Goal: Task Accomplishment & Management: Complete application form

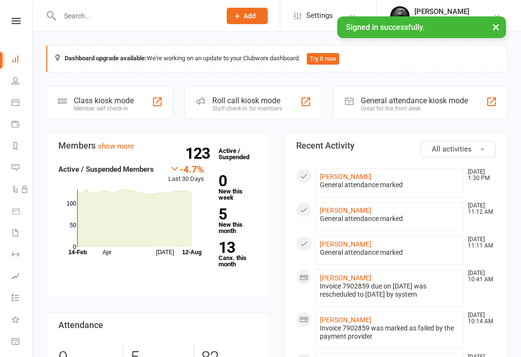
click at [246, 14] on span "Add" at bounding box center [250, 16] width 12 height 8
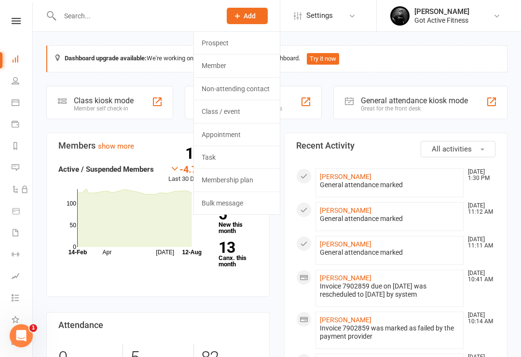
click at [212, 66] on link "Member" at bounding box center [237, 66] width 86 height 22
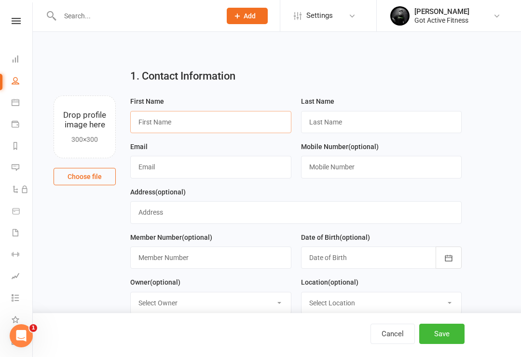
click at [207, 126] on input "text" at bounding box center [210, 122] width 161 height 22
type input "Ben"
click at [358, 124] on input "text" at bounding box center [381, 122] width 161 height 22
type input "montford"
click at [185, 160] on input "text" at bounding box center [210, 167] width 161 height 22
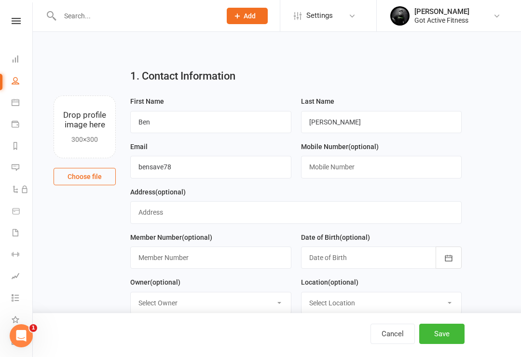
click at [416, 330] on div "Cancel Save" at bounding box center [260, 335] width 521 height 44
click at [182, 168] on input "bensave78" at bounding box center [210, 167] width 161 height 22
type input "bensave78@gmail.com"
click at [336, 166] on input "text" at bounding box center [381, 167] width 161 height 22
click at [516, 339] on div "Cancel Save" at bounding box center [260, 335] width 521 height 44
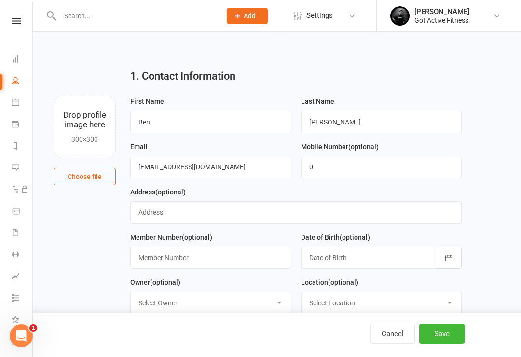
click at [385, 307] on select "Select Location Example Room (Rename me!) Gym - Gin Gin Gym - MPB" at bounding box center [382, 302] width 160 height 21
click at [345, 156] on input "0" at bounding box center [381, 167] width 161 height 22
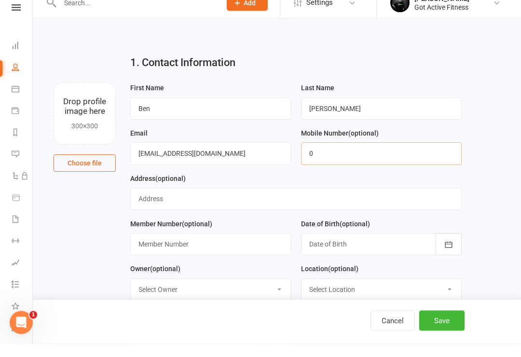
click at [325, 156] on input "0" at bounding box center [381, 167] width 161 height 22
click at [321, 156] on input "0" at bounding box center [381, 167] width 161 height 22
click at [210, 295] on select "Select Owner James Hargreaves Ian Fenton Trish Strauch Dylan fairbanks" at bounding box center [211, 302] width 160 height 21
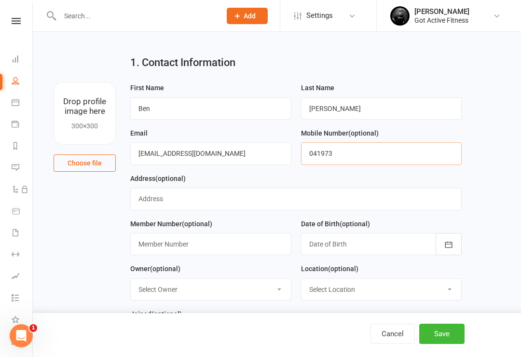
click at [347, 154] on input "041973" at bounding box center [381, 153] width 161 height 22
type input "0419731550"
click at [192, 202] on input "text" at bounding box center [296, 199] width 332 height 22
type input "103 Hanford drive maroondan"
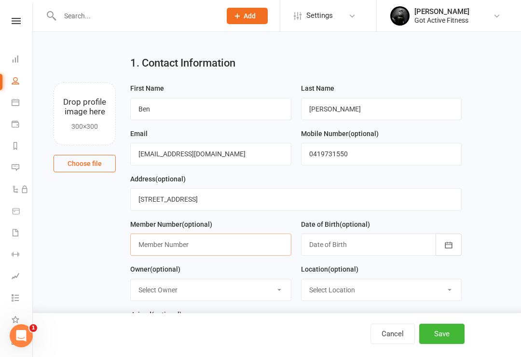
click at [188, 242] on input "text" at bounding box center [210, 245] width 161 height 22
click at [352, 245] on div at bounding box center [381, 245] width 161 height 22
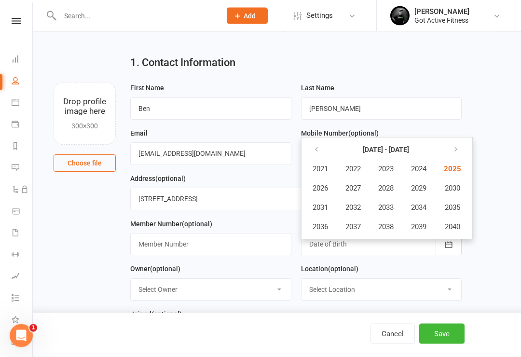
click at [446, 248] on icon "button" at bounding box center [448, 245] width 7 height 6
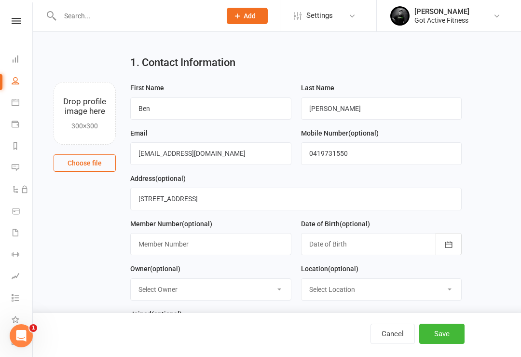
click at [455, 242] on button "button" at bounding box center [449, 244] width 26 height 22
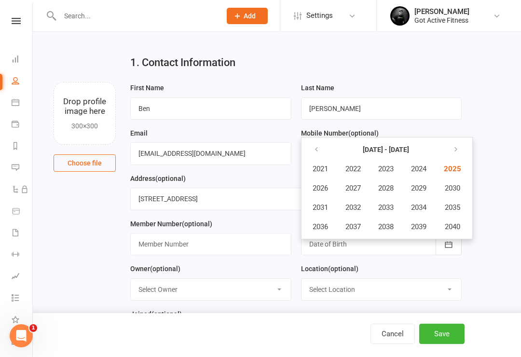
click at [317, 148] on icon "button" at bounding box center [316, 150] width 7 height 8
click at [316, 149] on icon "button" at bounding box center [316, 150] width 7 height 8
click at [318, 151] on icon "button" at bounding box center [316, 150] width 7 height 8
click at [385, 222] on button "1978" at bounding box center [386, 227] width 32 height 18
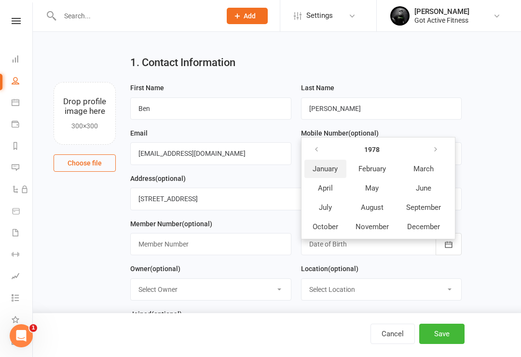
click at [327, 166] on span "January" at bounding box center [325, 169] width 25 height 9
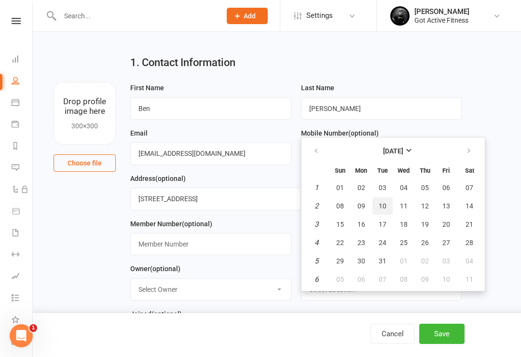
click at [385, 203] on span "10" at bounding box center [383, 206] width 8 height 8
type input "10 Jan 1978"
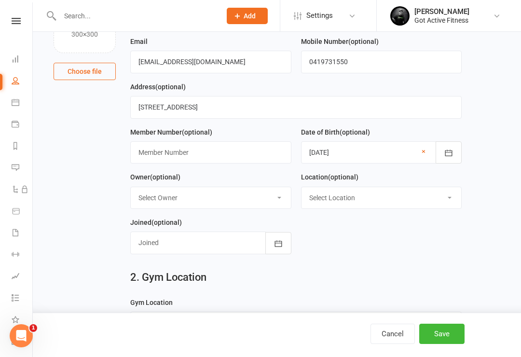
scroll to position [106, 0]
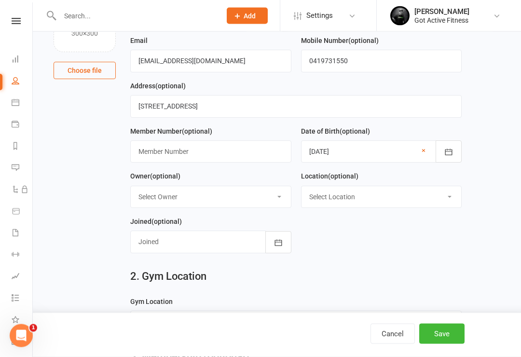
click at [286, 205] on select "Select Owner James Hargreaves Ian Fenton Trish Strauch Dylan fairbanks" at bounding box center [211, 197] width 160 height 21
select select "2"
click at [451, 198] on select "Select Location Example Room (Rename me!) Gym - Gin Gin Gym - MPB" at bounding box center [382, 196] width 160 height 21
select select "1"
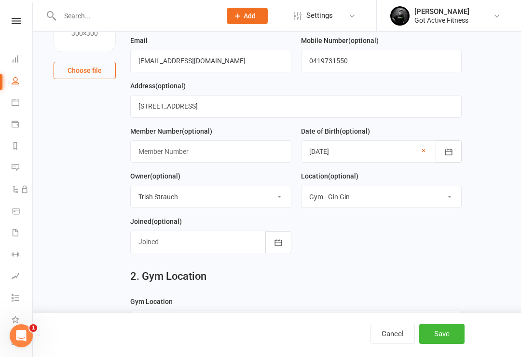
click at [283, 246] on icon "button" at bounding box center [279, 243] width 10 height 10
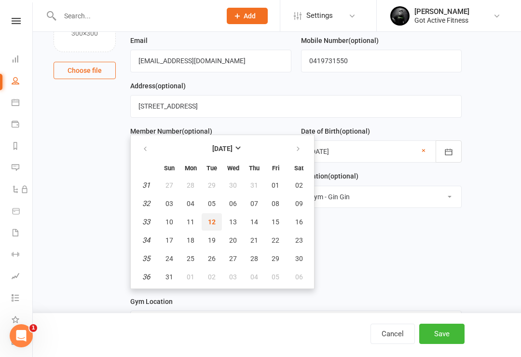
click at [212, 225] on span "12" at bounding box center [212, 222] width 8 height 8
type input "12 Aug 2025"
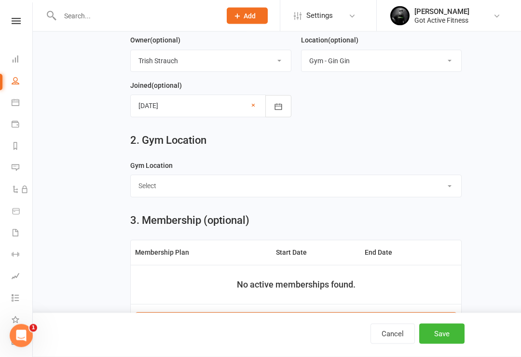
scroll to position [243, 0]
click at [454, 185] on select "Select Gin Gin Moore Park Beach" at bounding box center [296, 185] width 331 height 21
select select "Gin Gin"
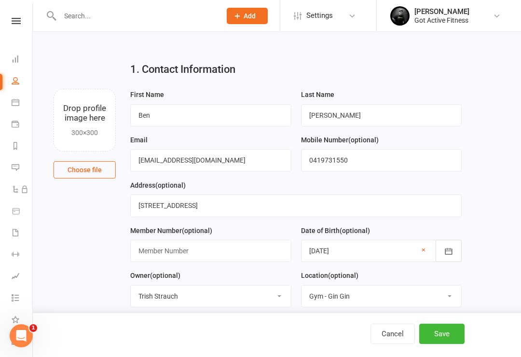
scroll to position [11, 0]
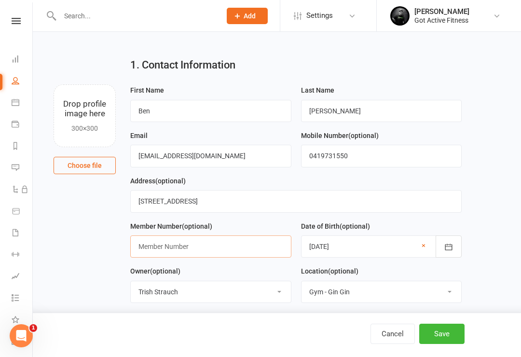
click at [207, 245] on input "text" at bounding box center [210, 246] width 161 height 22
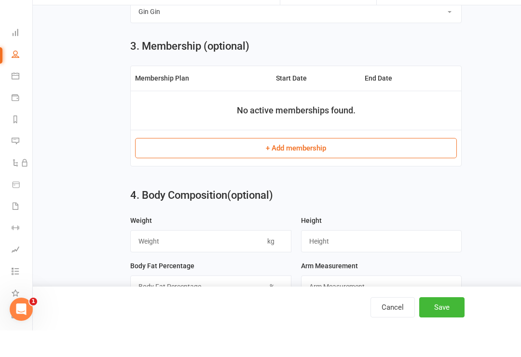
scroll to position [390, 0]
type input "30"
click at [299, 164] on button "+ Add membership" at bounding box center [296, 174] width 322 height 20
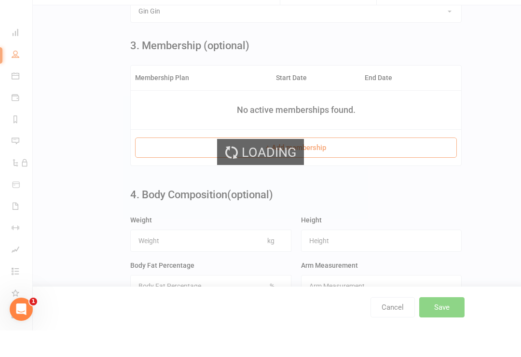
scroll to position [417, 0]
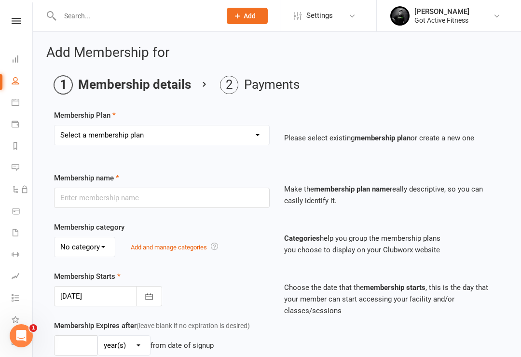
click at [262, 140] on select "Select a membership plan Create new Membership Plan DD - Gym (No Contract) Upfr…" at bounding box center [162, 134] width 215 height 19
select select "1"
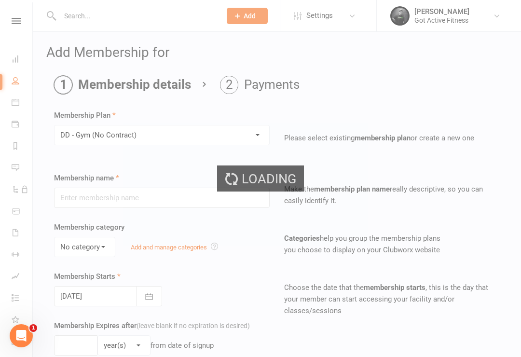
type input "DD - Gym (No Contract)"
select select "0"
type input "0"
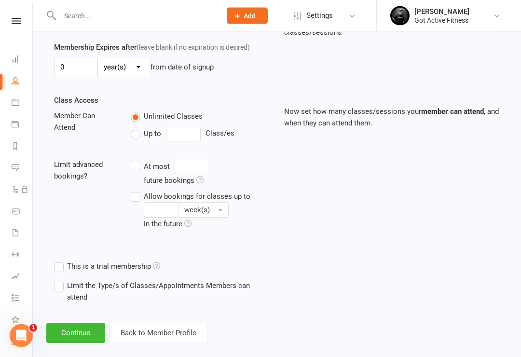
scroll to position [285, 0]
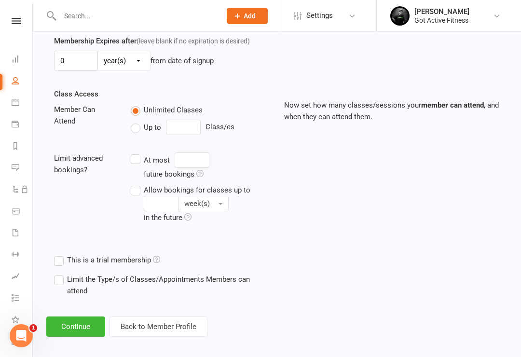
click at [69, 319] on button "Continue" at bounding box center [75, 327] width 59 height 20
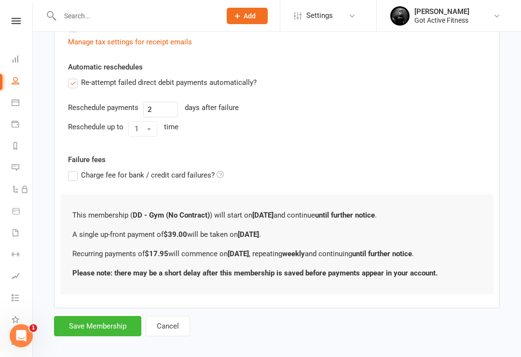
scroll to position [318, 0]
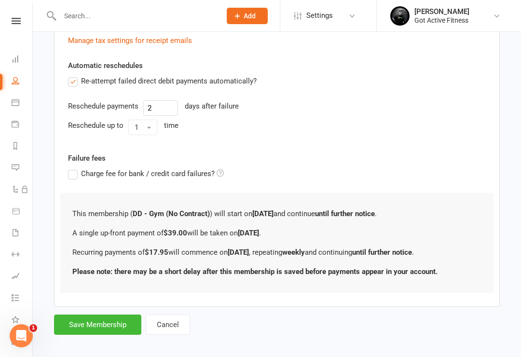
click at [97, 324] on button "Save Membership" at bounding box center [97, 325] width 87 height 20
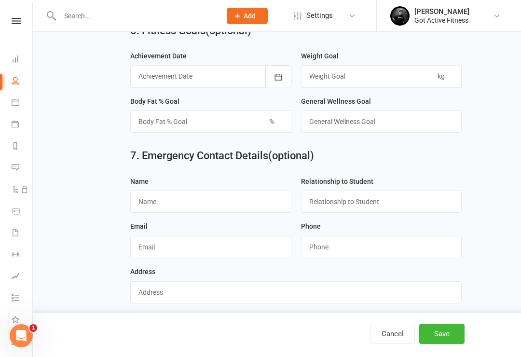
scroll to position [877, 0]
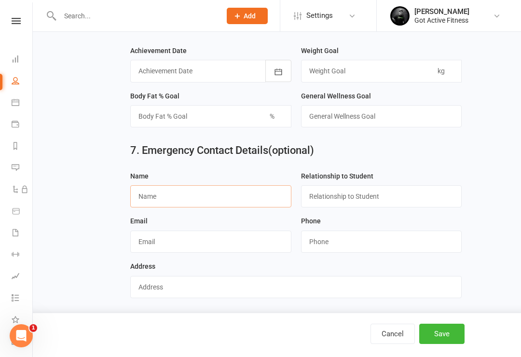
click at [175, 200] on input "text" at bounding box center [210, 196] width 161 height 22
type input "Ashleigh montford"
click at [366, 196] on input "text" at bounding box center [381, 196] width 161 height 22
type input "daughter"
click at [361, 247] on input "string" at bounding box center [381, 242] width 161 height 22
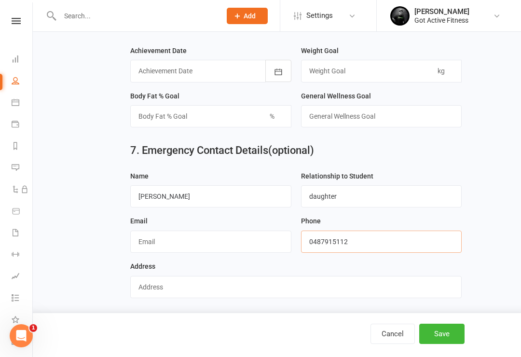
type input "0487915112"
click at [175, 292] on input "text" at bounding box center [296, 287] width 332 height 22
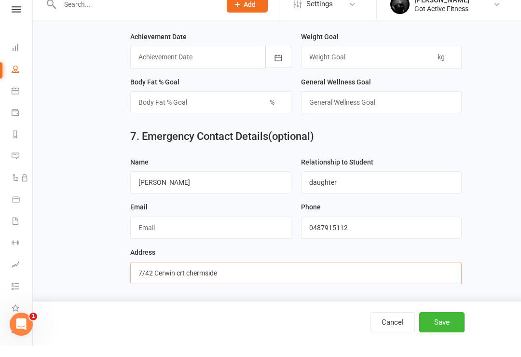
type input "7/42 Cerwin crt chermside"
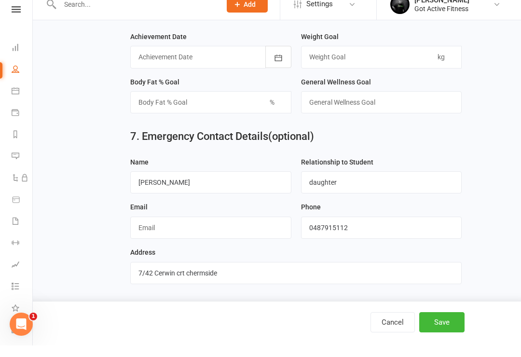
click at [443, 324] on button "Save" at bounding box center [441, 334] width 45 height 20
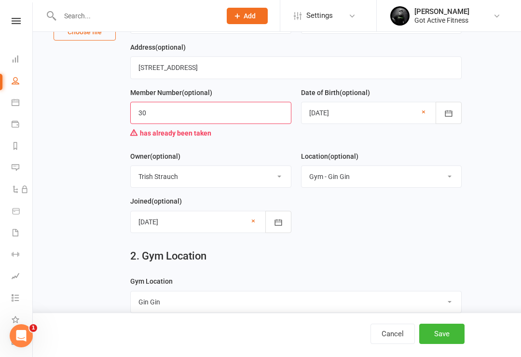
scroll to position [135, 0]
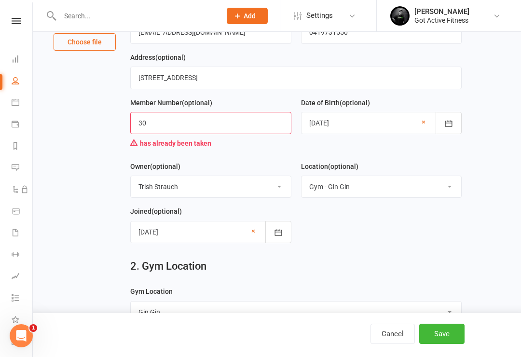
click at [135, 127] on input "30" at bounding box center [210, 123] width 161 height 22
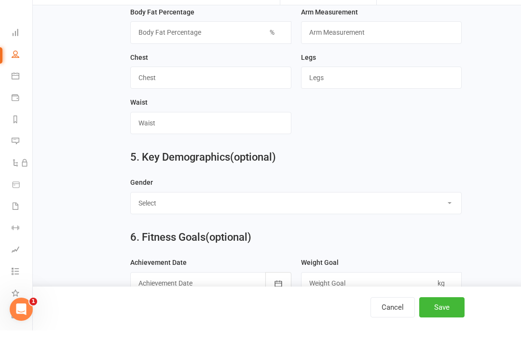
scroll to position [700, 0]
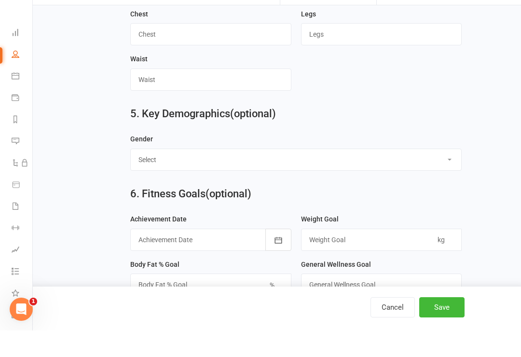
click at [441, 324] on button "Save" at bounding box center [441, 334] width 45 height 20
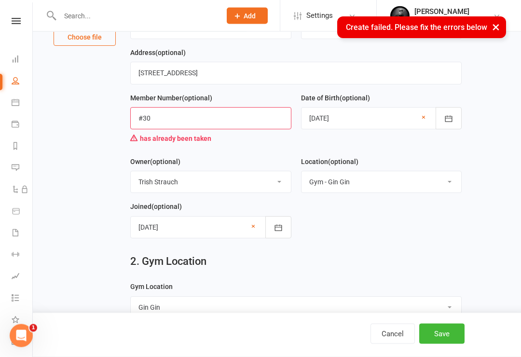
scroll to position [138, 0]
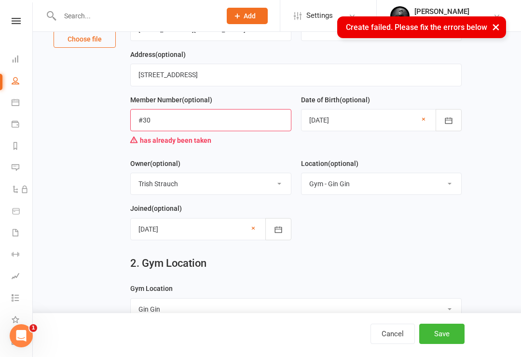
click at [136, 115] on input "#30" at bounding box center [210, 120] width 161 height 22
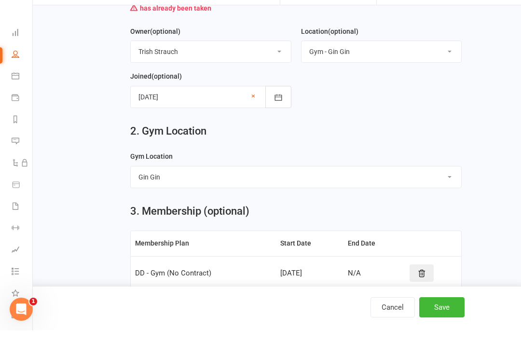
scroll to position [244, 0]
type input "##30"
click at [456, 324] on button "Save" at bounding box center [441, 334] width 45 height 20
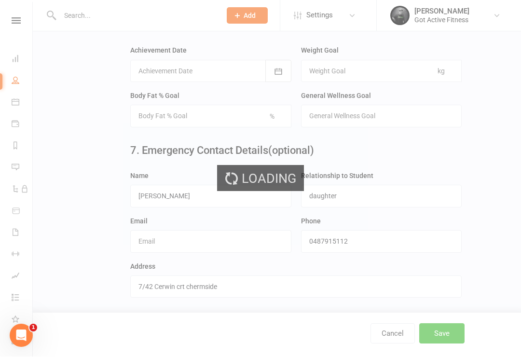
scroll to position [0, 0]
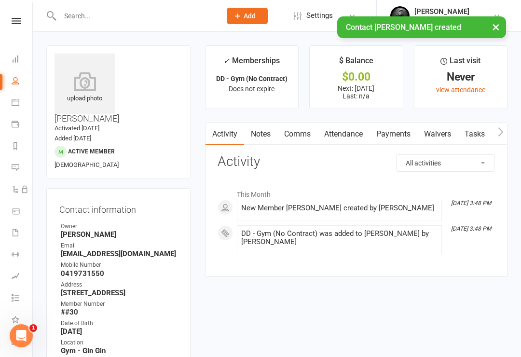
click at [442, 128] on link "Waivers" at bounding box center [437, 134] width 41 height 22
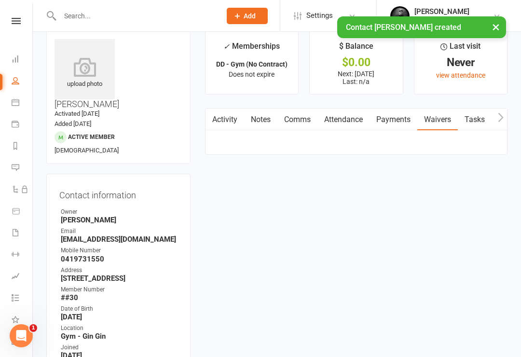
scroll to position [15, 0]
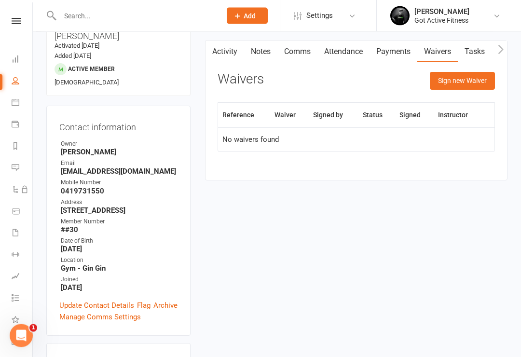
click at [474, 80] on button "Sign new Waiver" at bounding box center [462, 80] width 65 height 17
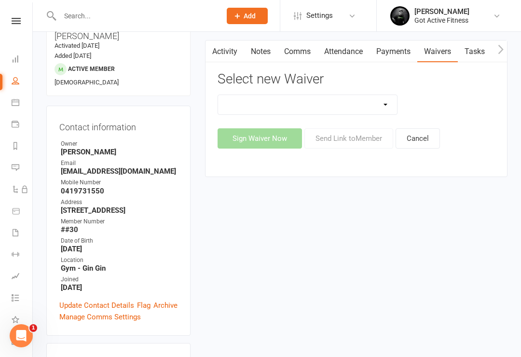
click at [390, 100] on select "Direct Debit Do Not Use Upfront" at bounding box center [308, 104] width 180 height 19
select select "1795"
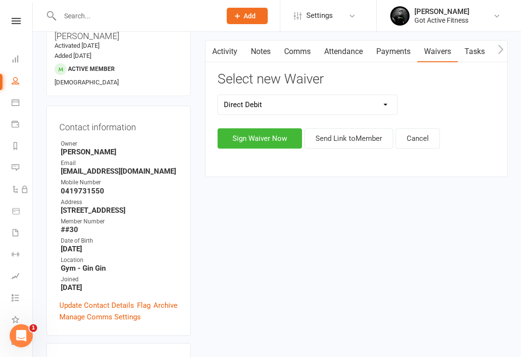
click at [265, 135] on button "Sign Waiver Now" at bounding box center [260, 138] width 84 height 20
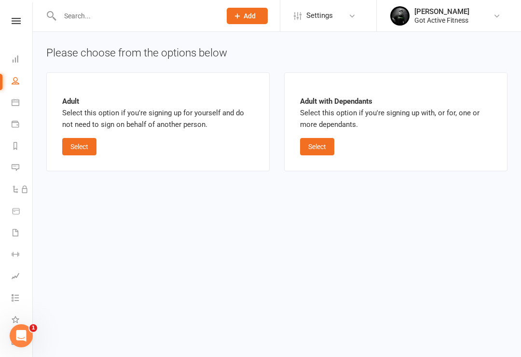
click at [75, 145] on button "Select" at bounding box center [79, 146] width 34 height 17
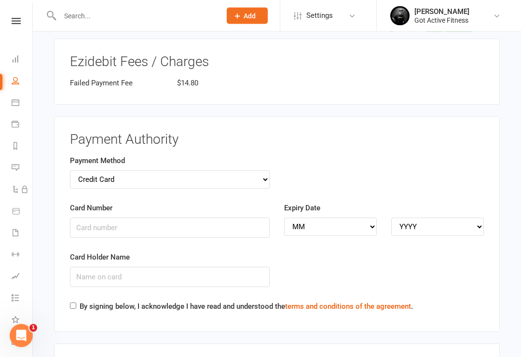
scroll to position [1213, 0]
click at [266, 170] on select "Credit Card Bank Account" at bounding box center [170, 178] width 200 height 18
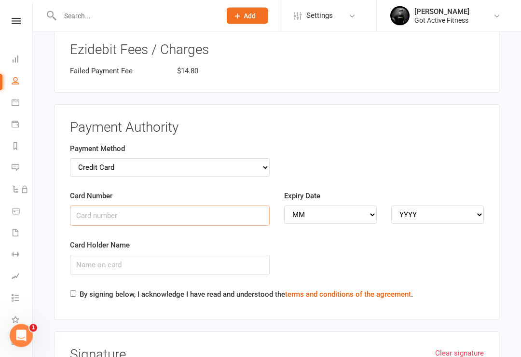
click at [137, 206] on input "Card Number" at bounding box center [170, 216] width 200 height 20
type input "4349681008004250"
click at [329, 191] on div "Expiry Date MM 01 02 03 04 05 06 07 08 09 10 11 12 YYYY 2025 2026 2027 2028 202…" at bounding box center [384, 208] width 200 height 34
click at [309, 206] on select "MM 01 02 03 04 05 06 07 08 09 10 11 12" at bounding box center [330, 215] width 93 height 18
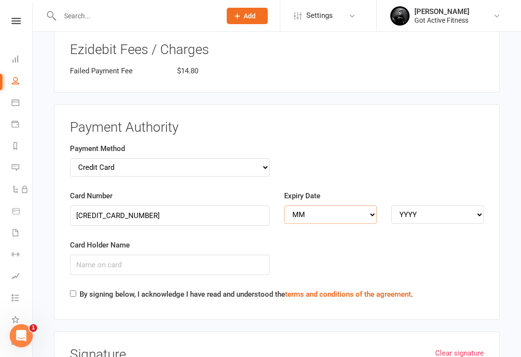
select select "10"
click at [413, 206] on select "YYYY 2025 2026 2027 2028 2029 2030 2031 2032 2033 2034" at bounding box center [437, 215] width 93 height 18
select select "2027"
click at [152, 255] on input "Card Holder Name" at bounding box center [170, 265] width 200 height 20
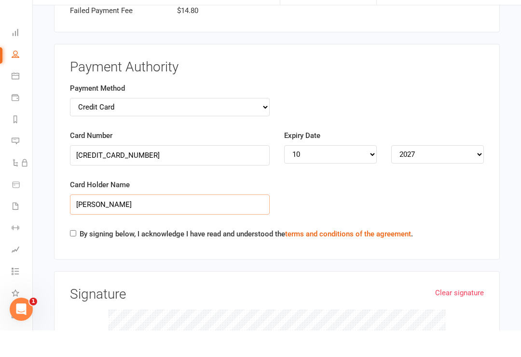
scroll to position [1260, 0]
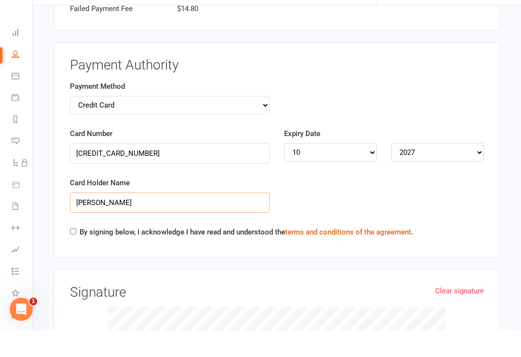
type input "Benjamin Montford"
click at [74, 255] on input "By signing below, I acknowledge I have read and understood the terms and condit…" at bounding box center [73, 258] width 6 height 6
checkbox input "true"
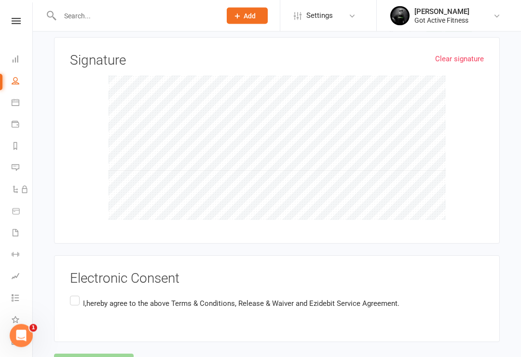
scroll to position [1546, 0]
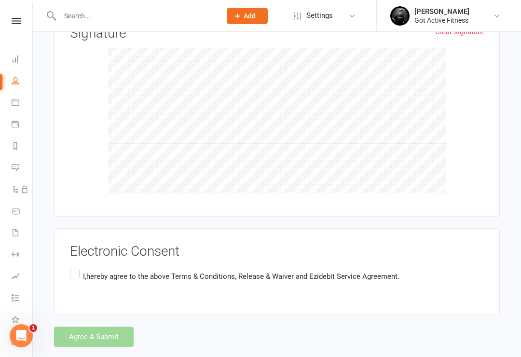
click at [72, 267] on label "I, hereby agree to the above Terms & Conditions, Release & Waiver and Ezidebit …" at bounding box center [235, 276] width 330 height 19
click at [72, 267] on input "I, hereby agree to the above Terms & Conditions, Release & Waiver and Ezidebit …" at bounding box center [73, 267] width 6 height 0
click at [98, 327] on button "Agree & Submit" at bounding box center [94, 337] width 80 height 20
